Goal: Information Seeking & Learning: Learn about a topic

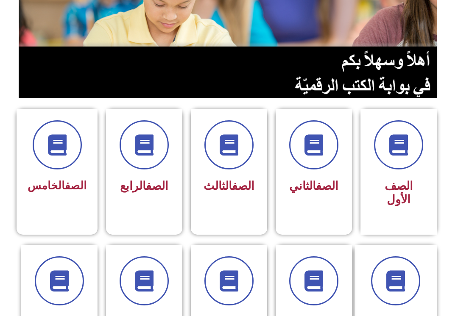
scroll to position [131, 0]
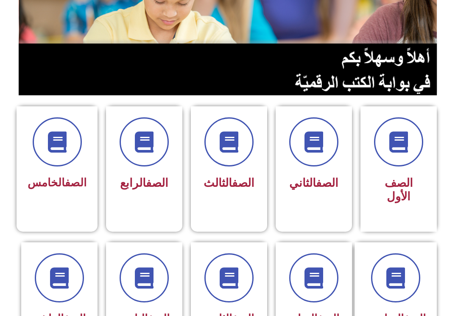
click at [324, 169] on div "الصف الثاني" at bounding box center [313, 155] width 54 height 77
click at [316, 149] on icon at bounding box center [313, 141] width 21 height 21
click at [320, 144] on icon at bounding box center [313, 141] width 21 height 21
click at [321, 190] on span "الصف الثاني" at bounding box center [313, 183] width 49 height 14
click at [306, 124] on span at bounding box center [313, 141] width 49 height 49
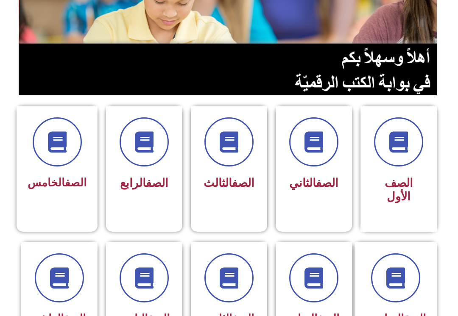
click at [310, 130] on span at bounding box center [313, 141] width 49 height 49
click at [297, 190] on h3 "الصف الثاني" at bounding box center [313, 183] width 54 height 14
click at [311, 190] on span "الصف الثاني" at bounding box center [313, 183] width 49 height 14
click at [315, 167] on span at bounding box center [313, 141] width 49 height 49
click at [315, 156] on span at bounding box center [313, 141] width 49 height 49
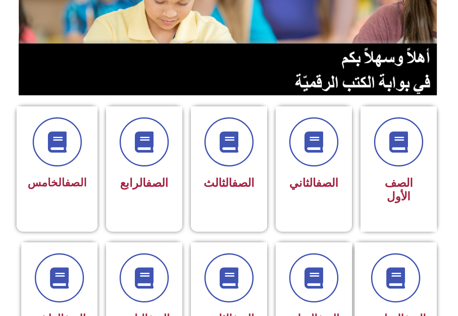
click at [415, 173] on div "الصف الأول" at bounding box center [398, 190] width 54 height 35
click at [399, 172] on div "الصف الأول" at bounding box center [398, 162] width 54 height 91
click at [392, 177] on span "الصف الأول" at bounding box center [398, 189] width 28 height 27
click at [390, 151] on icon at bounding box center [398, 141] width 21 height 21
click at [408, 144] on icon at bounding box center [398, 141] width 21 height 21
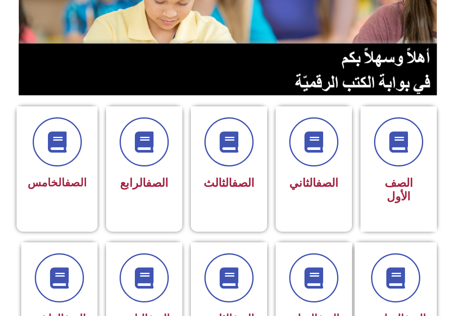
click at [415, 145] on span at bounding box center [398, 141] width 49 height 49
click at [421, 173] on div "الصف الأول" at bounding box center [398, 190] width 54 height 35
click at [392, 146] on icon at bounding box center [398, 141] width 21 height 21
click at [324, 158] on span at bounding box center [313, 141] width 49 height 49
click at [310, 144] on icon at bounding box center [313, 141] width 21 height 21
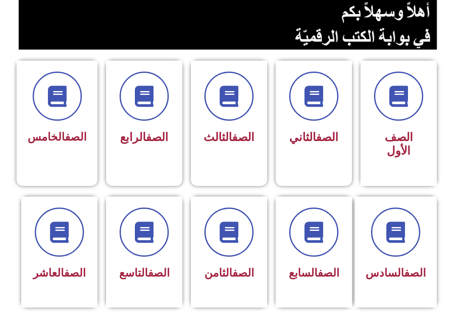
scroll to position [178, 0]
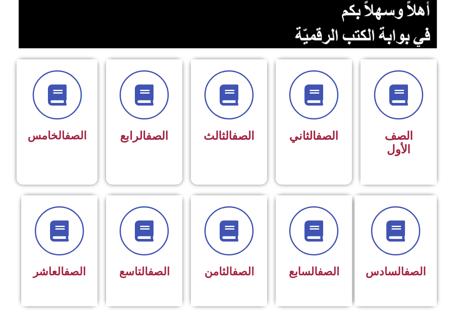
click at [313, 143] on span "الصف الثاني" at bounding box center [313, 136] width 49 height 14
click at [306, 120] on div at bounding box center [313, 94] width 54 height 49
click at [306, 98] on icon at bounding box center [313, 94] width 21 height 21
click at [310, 98] on icon at bounding box center [313, 94] width 21 height 21
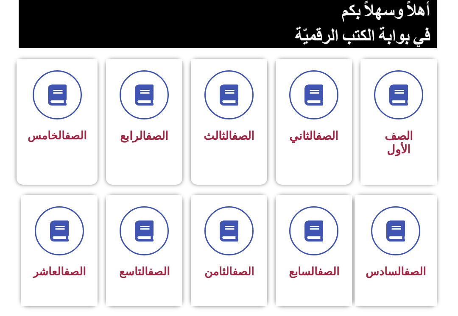
click at [312, 143] on span "الصف الثاني" at bounding box center [313, 136] width 49 height 14
click at [317, 143] on span "الصف الثاني" at bounding box center [313, 136] width 49 height 14
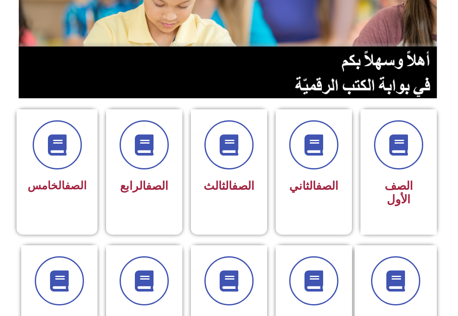
scroll to position [111, 0]
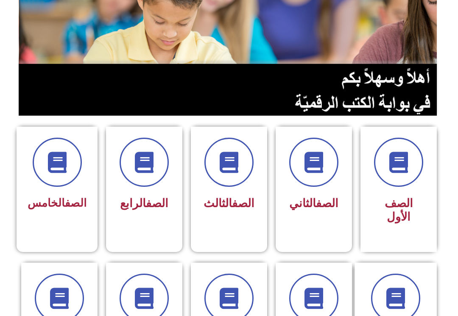
click at [295, 200] on h3 "الصف الثاني" at bounding box center [313, 204] width 54 height 14
click at [314, 194] on div "الصف الثاني" at bounding box center [313, 203] width 54 height 21
click at [318, 188] on div "الصف الثاني" at bounding box center [313, 176] width 54 height 77
click at [311, 185] on span at bounding box center [313, 162] width 49 height 49
click at [313, 178] on span at bounding box center [313, 162] width 49 height 49
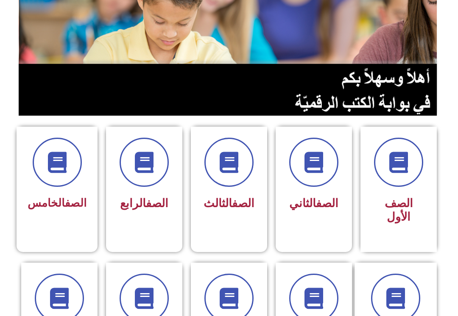
click at [311, 170] on icon at bounding box center [313, 162] width 21 height 21
click at [310, 173] on icon at bounding box center [313, 162] width 21 height 21
click at [311, 167] on icon at bounding box center [313, 162] width 21 height 21
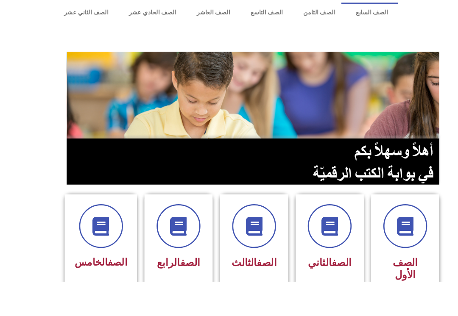
scroll to position [92, 0]
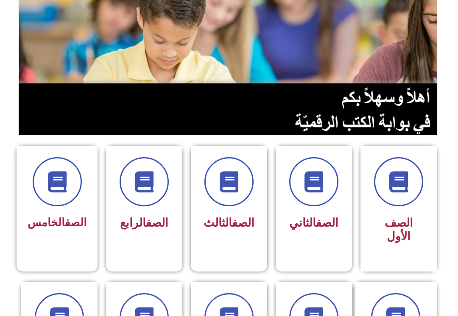
click at [314, 188] on icon at bounding box center [313, 181] width 21 height 21
click at [312, 186] on icon at bounding box center [313, 181] width 21 height 21
click at [316, 179] on icon at bounding box center [313, 181] width 21 height 21
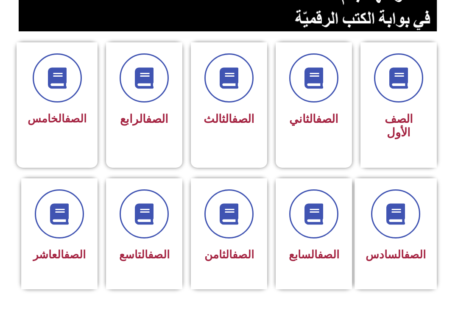
scroll to position [195, 0]
click at [333, 115] on h3 "الصف الثاني" at bounding box center [313, 119] width 54 height 14
click at [312, 91] on span at bounding box center [313, 77] width 49 height 49
click at [318, 126] on span "الصف الثاني" at bounding box center [313, 119] width 49 height 14
click at [320, 126] on span "الصف الثاني" at bounding box center [313, 119] width 49 height 14
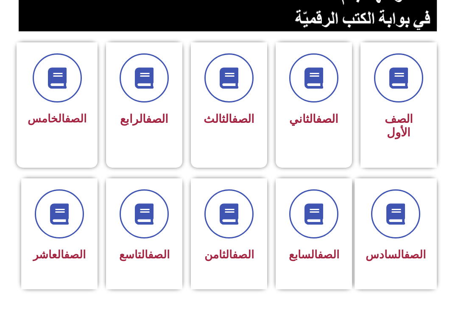
click at [318, 125] on link "الصف" at bounding box center [327, 119] width 22 height 14
click at [323, 125] on link "الصف" at bounding box center [327, 119] width 22 height 14
click at [217, 109] on div "الصف الثالث" at bounding box center [229, 119] width 54 height 21
click at [234, 101] on span at bounding box center [228, 77] width 49 height 49
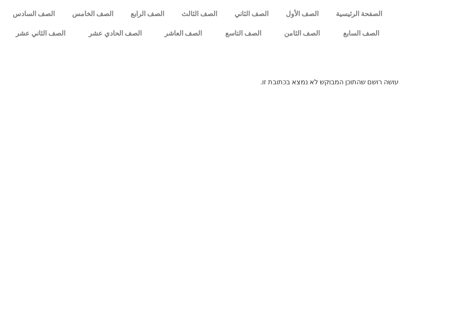
scroll to position [-19, -84]
click at [247, 11] on link "الصف الثاني" at bounding box center [250, 13] width 51 height 19
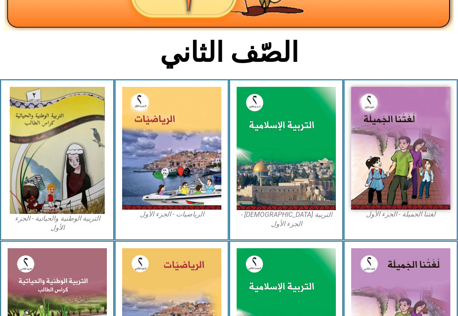
scroll to position [164, 0]
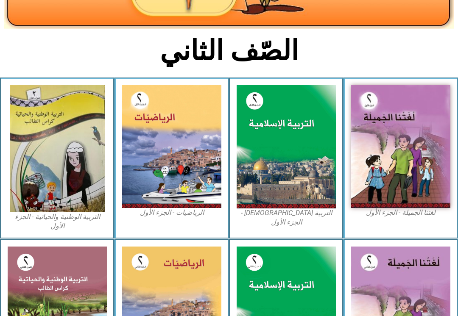
click at [303, 144] on img at bounding box center [285, 146] width 99 height 123
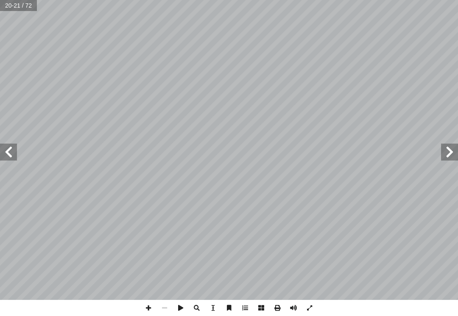
click at [17, 144] on span at bounding box center [8, 152] width 17 height 17
click at [444, 157] on span at bounding box center [449, 152] width 17 height 17
click at [442, 157] on span at bounding box center [449, 152] width 17 height 17
click at [453, 155] on span at bounding box center [449, 152] width 17 height 17
click at [441, 148] on span at bounding box center [449, 152] width 17 height 17
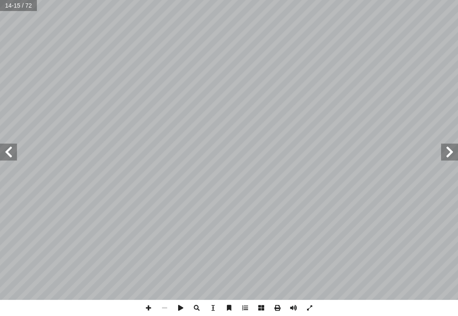
click at [7, 156] on span at bounding box center [8, 152] width 17 height 17
click at [448, 156] on span at bounding box center [449, 152] width 17 height 17
click at [14, 155] on span at bounding box center [8, 152] width 17 height 17
click at [12, 153] on span at bounding box center [8, 152] width 17 height 17
click at [13, 149] on span at bounding box center [8, 152] width 17 height 17
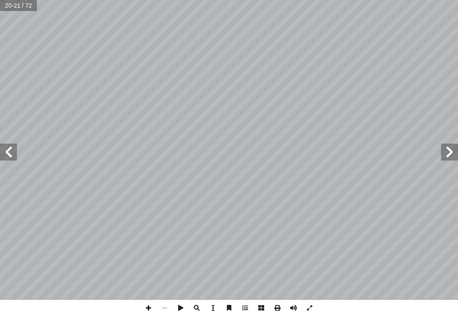
click at [452, 146] on span at bounding box center [449, 152] width 17 height 17
click at [16, 160] on span at bounding box center [8, 152] width 17 height 17
click at [14, 158] on span at bounding box center [8, 152] width 17 height 17
click at [453, 156] on span at bounding box center [449, 152] width 17 height 17
